Goal: Task Accomplishment & Management: Use online tool/utility

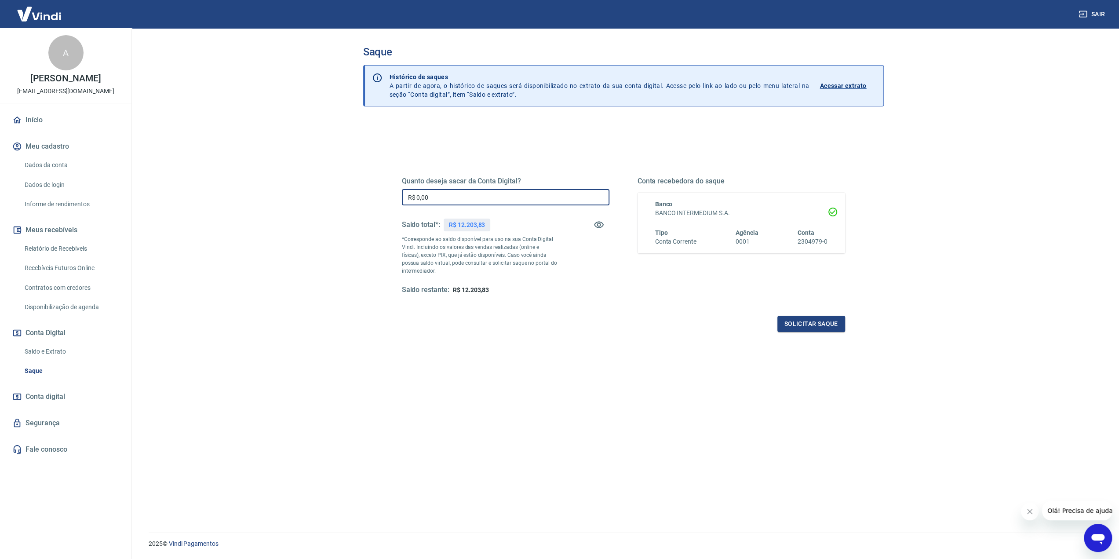
drag, startPoint x: 443, startPoint y: 198, endPoint x: 189, endPoint y: 192, distance: 253.7
click at [256, 196] on main "Saque Histórico de saques A partir de agora, o histórico de saques será disponi…" at bounding box center [622, 293] width 991 height 531
type input "R$ 12.203,83"
click at [830, 318] on button "Solicitar saque" at bounding box center [811, 324] width 68 height 16
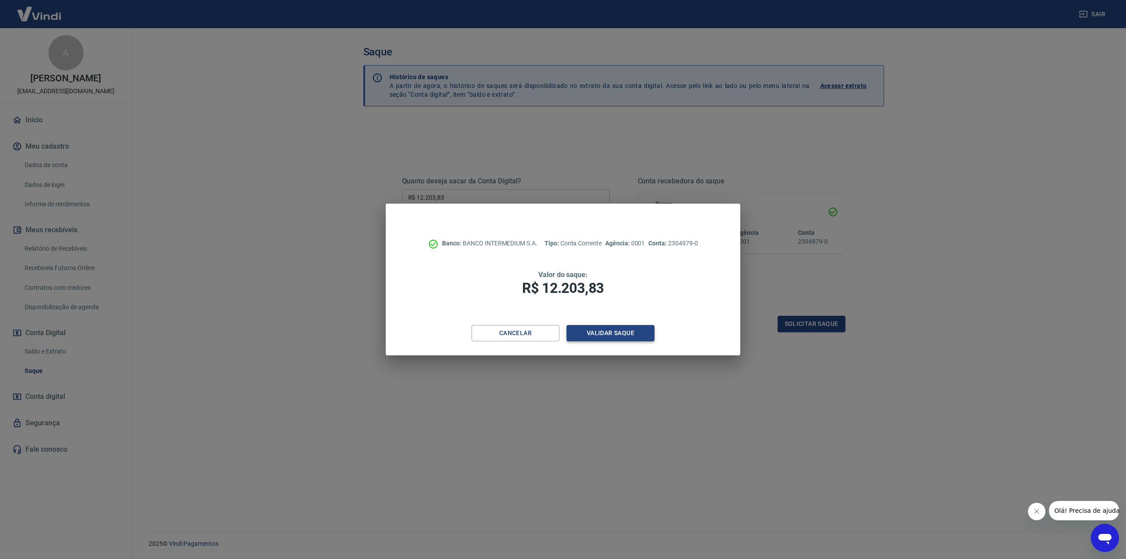
click at [630, 339] on button "Validar saque" at bounding box center [610, 333] width 88 height 16
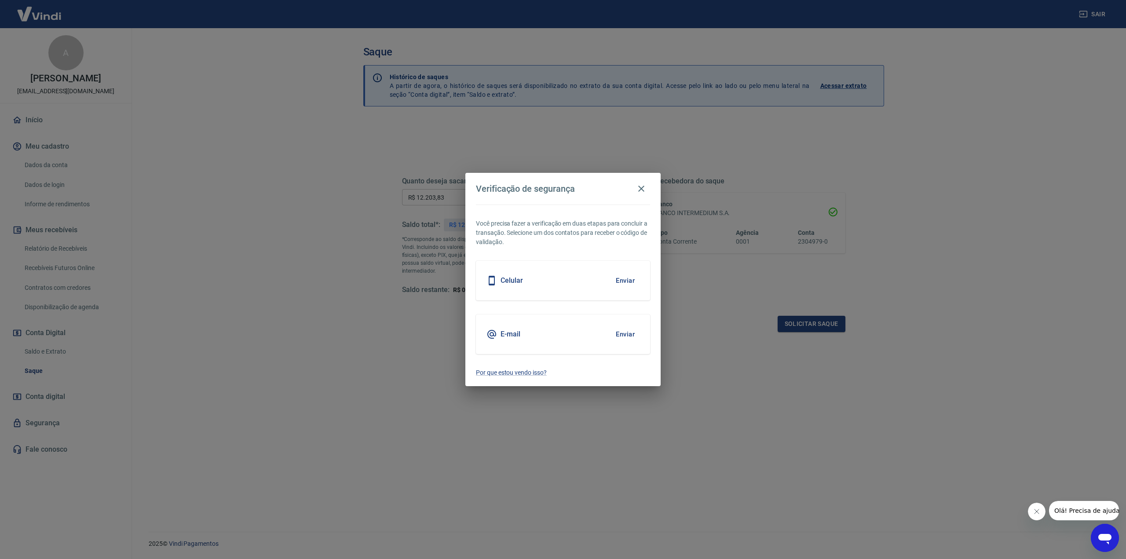
click at [609, 281] on div "Celular Enviar" at bounding box center [563, 281] width 174 height 40
click at [634, 280] on button "Enviar" at bounding box center [625, 280] width 29 height 18
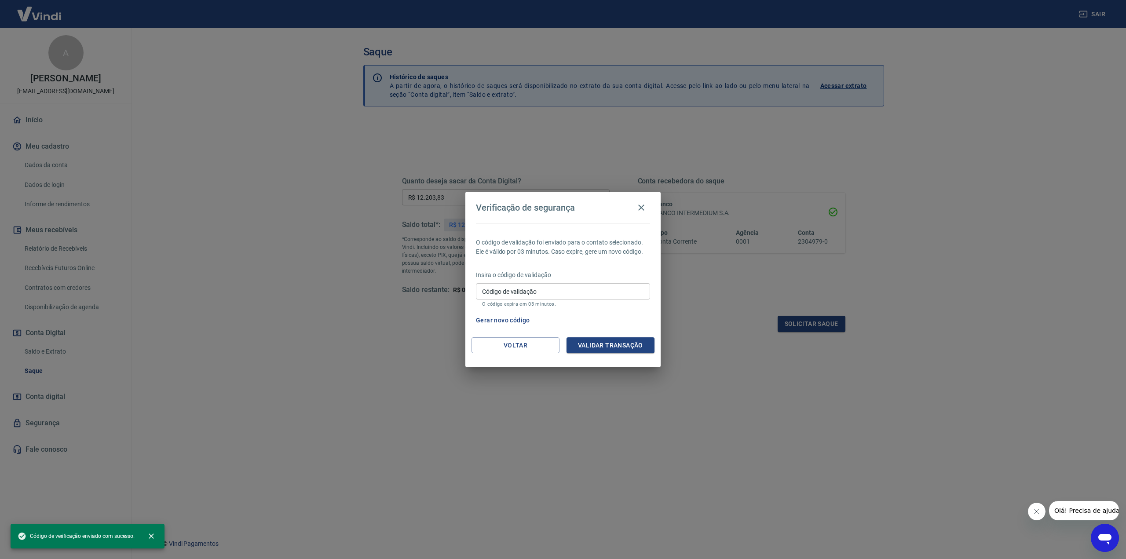
click at [506, 297] on input "Código de validação" at bounding box center [563, 291] width 174 height 16
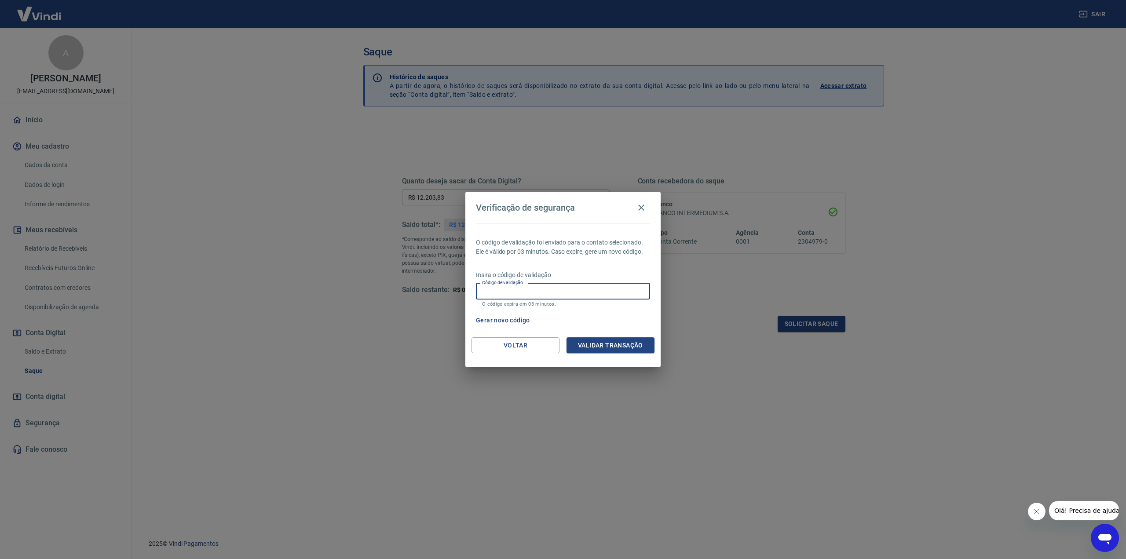
click at [499, 289] on input "Código de validação" at bounding box center [563, 291] width 174 height 16
click at [517, 290] on div "Código de validação Código de validação O código expira em 03 minutos." at bounding box center [563, 295] width 174 height 24
click at [513, 304] on p "O código expira em 03 minutos." at bounding box center [563, 304] width 162 height 6
click at [517, 299] on input "Código de validação" at bounding box center [563, 291] width 174 height 16
click at [489, 320] on button "Gerar novo código" at bounding box center [502, 320] width 61 height 16
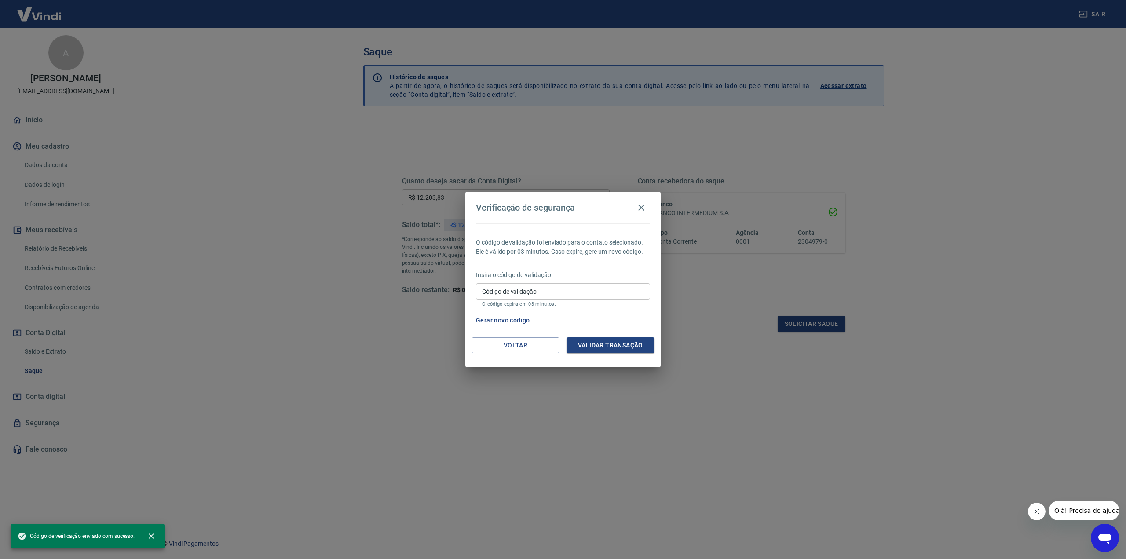
click at [504, 319] on button "Gerar novo código" at bounding box center [502, 320] width 61 height 16
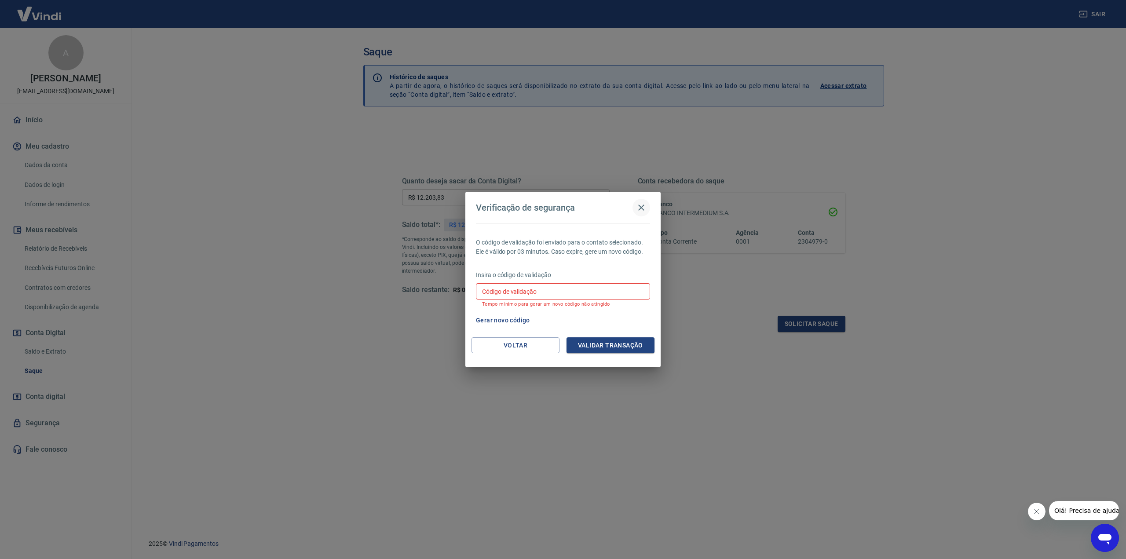
click at [642, 207] on icon "button" at bounding box center [641, 207] width 6 height 6
